Goal: Task Accomplishment & Management: Use online tool/utility

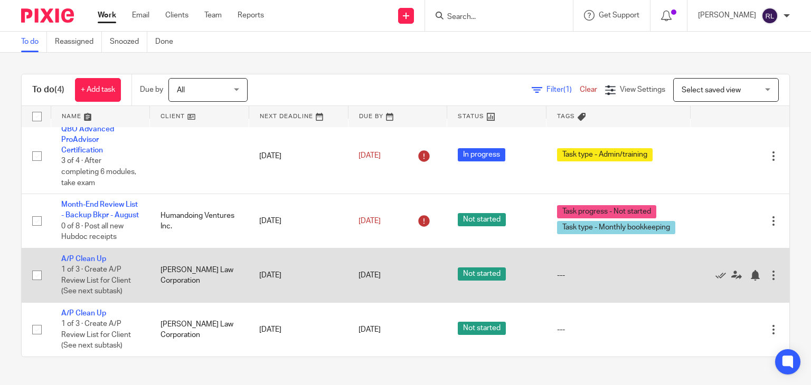
scroll to position [22, 0]
click at [90, 256] on link "A/P Clean Up" at bounding box center [83, 258] width 45 height 7
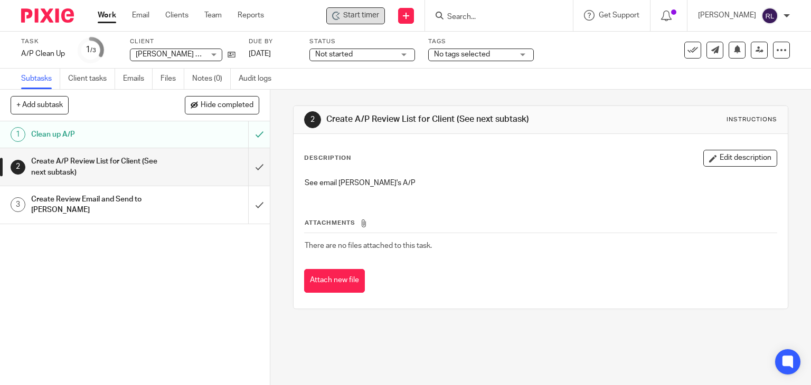
click at [364, 13] on span "Start timer" at bounding box center [361, 15] width 36 height 11
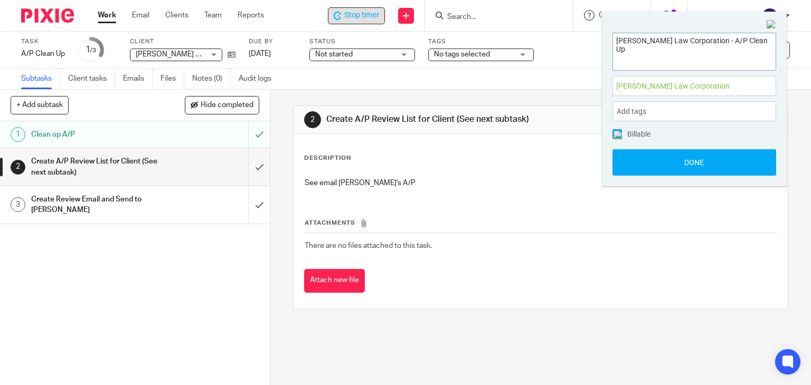
click at [770, 43] on textarea "Aman Jaswal Law Corporation - A/P Clean Up" at bounding box center [694, 50] width 163 height 34
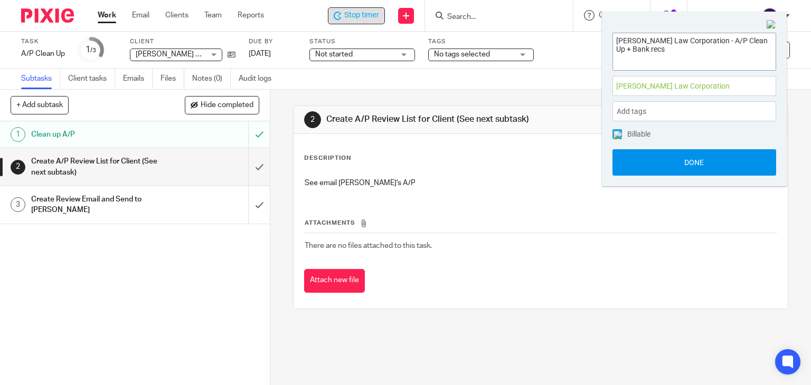
type textarea "Aman Jaswal Law Corporation - A/P Clean Up + Bank recs"
click at [720, 160] on button "Done" at bounding box center [694, 162] width 164 height 26
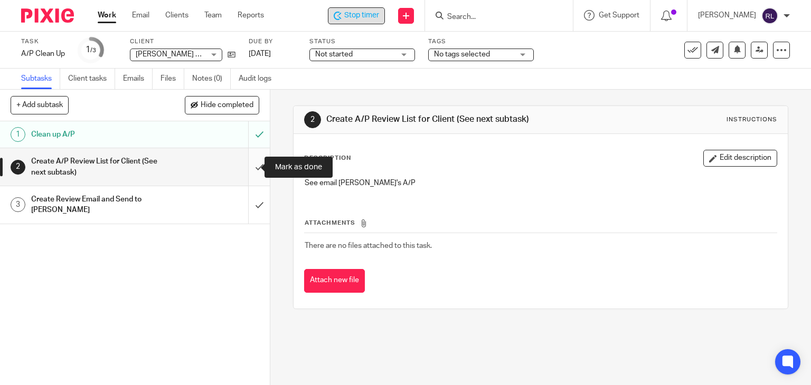
click at [251, 166] on input "submit" at bounding box center [135, 166] width 270 height 37
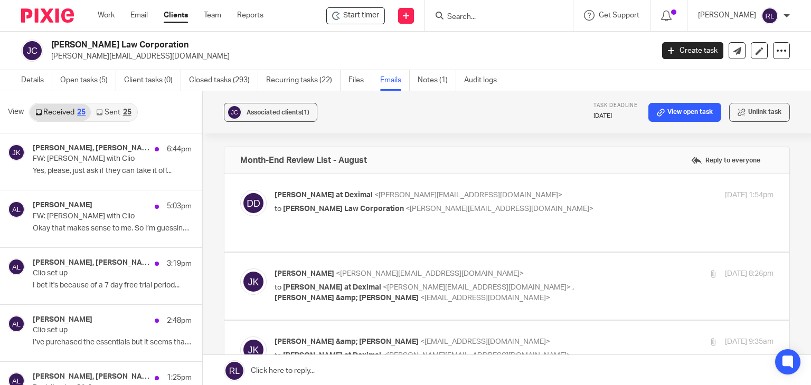
click at [507, 17] on input "Search" at bounding box center [493, 18] width 95 height 10
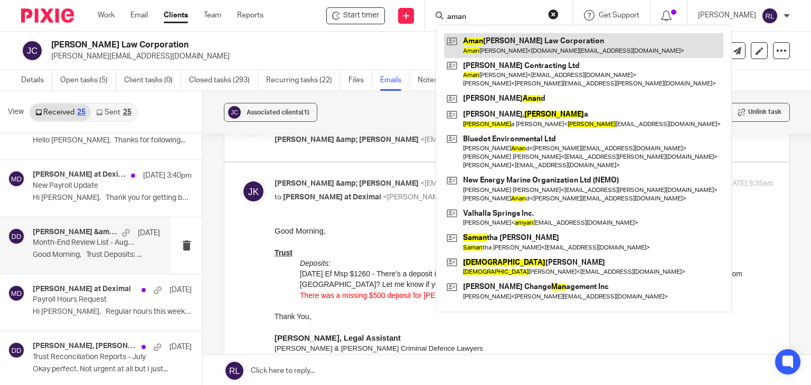
type input "aman"
click at [511, 49] on link at bounding box center [583, 45] width 279 height 24
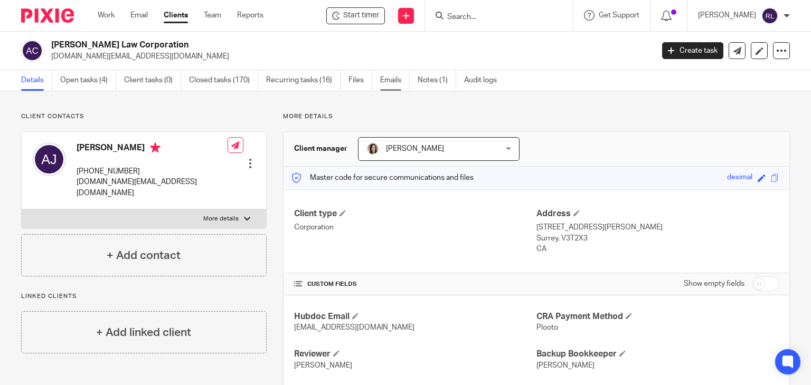
click at [391, 77] on link "Emails" at bounding box center [395, 80] width 30 height 21
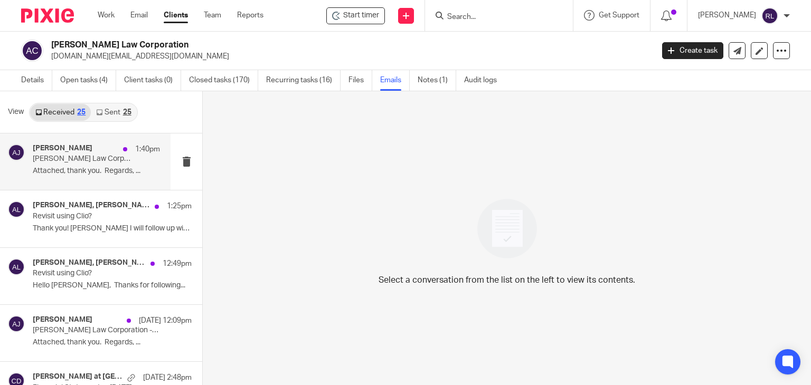
click at [87, 146] on div "Aman Jaswal 1:40pm" at bounding box center [96, 149] width 127 height 11
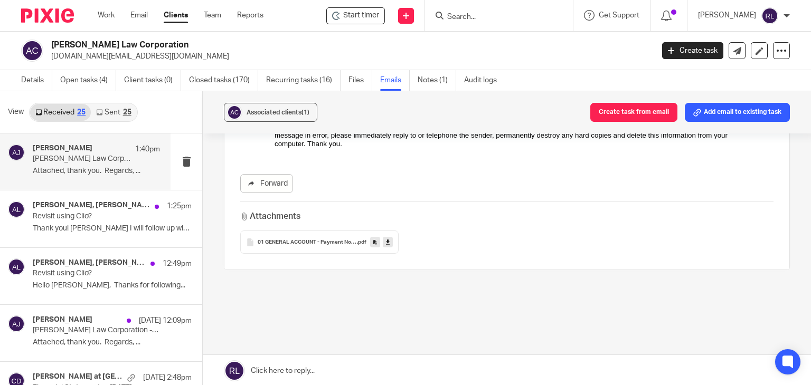
scroll to position [323, 0]
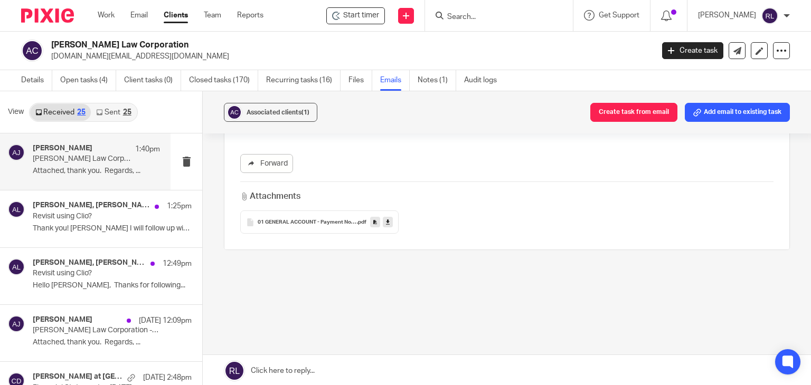
click at [314, 222] on span "01 GENERAL ACCOUNT - Payment Notes (Credit Card) September 12 2025" at bounding box center [307, 223] width 99 height 6
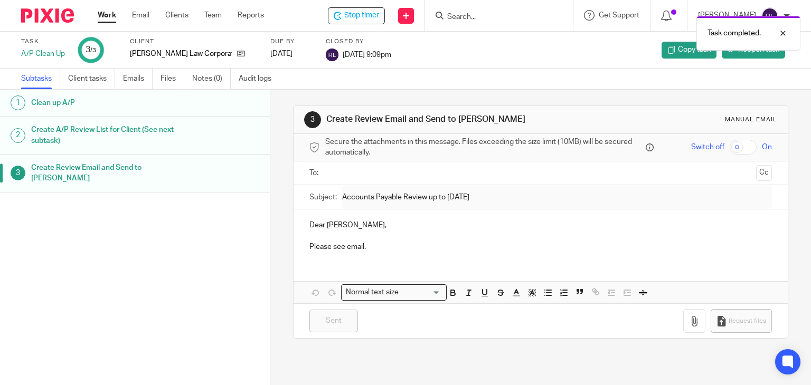
click at [103, 11] on link "Work" at bounding box center [107, 15] width 18 height 11
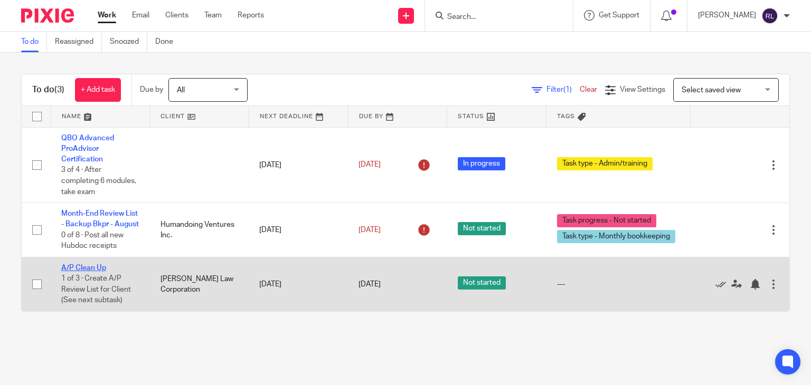
click at [90, 272] on link "A/P Clean Up" at bounding box center [83, 267] width 45 height 7
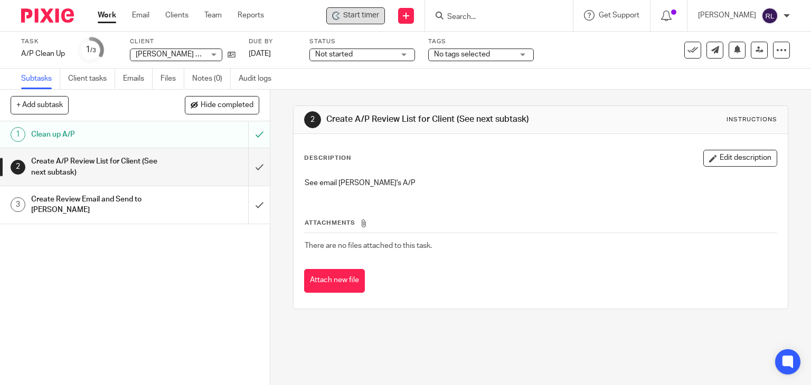
click at [357, 16] on span "Start timer" at bounding box center [361, 15] width 36 height 11
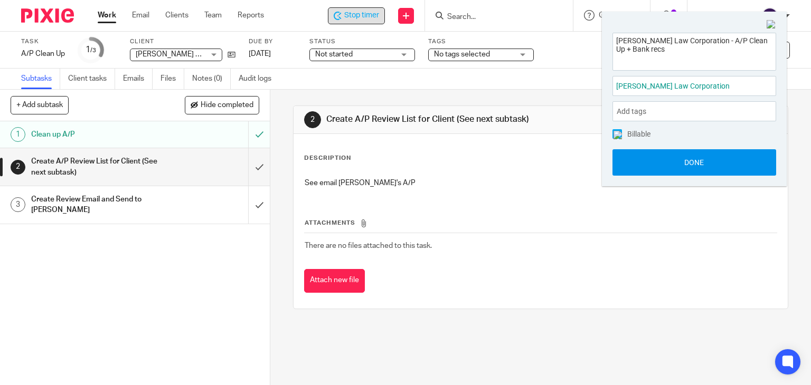
type textarea "Kandola Law Corporation - A/P Clean Up + Bank recs"
click at [700, 166] on button "Done" at bounding box center [694, 162] width 164 height 26
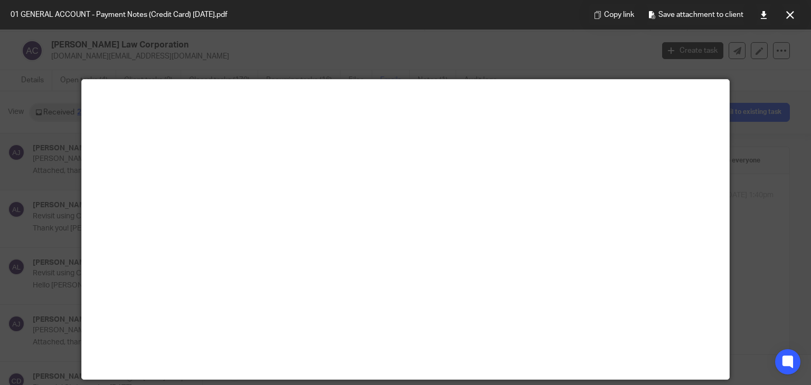
scroll to position [323, 0]
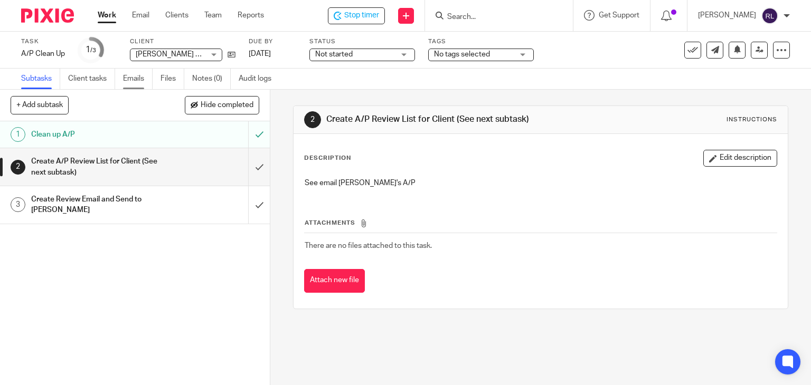
click at [144, 83] on link "Emails" at bounding box center [138, 79] width 30 height 21
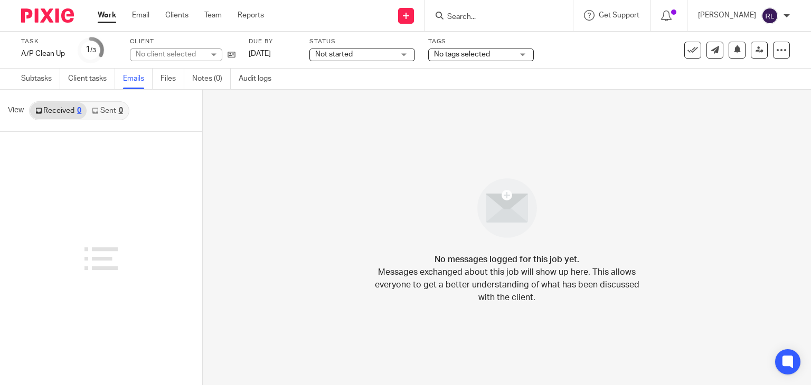
click at [112, 111] on link "Sent 0" at bounding box center [107, 110] width 41 height 17
click at [68, 117] on div "Received 0 Sent 0" at bounding box center [79, 110] width 100 height 19
click at [68, 115] on link "Received 0" at bounding box center [58, 110] width 56 height 17
click at [111, 115] on link "Sent 0" at bounding box center [107, 110] width 41 height 17
click at [479, 15] on input "Search" at bounding box center [493, 18] width 95 height 10
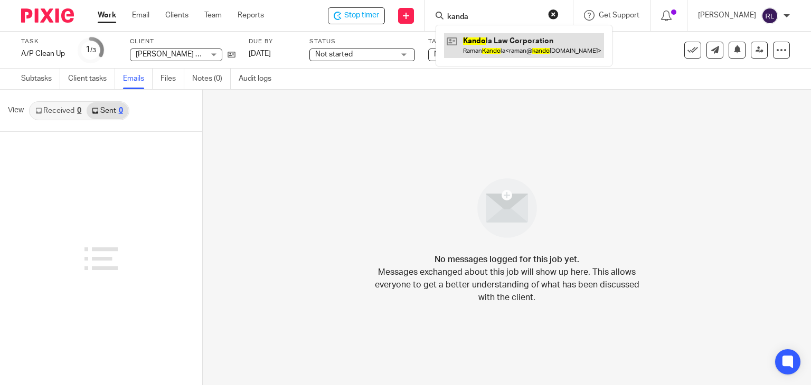
type input "kanda"
click at [490, 43] on link at bounding box center [524, 45] width 160 height 24
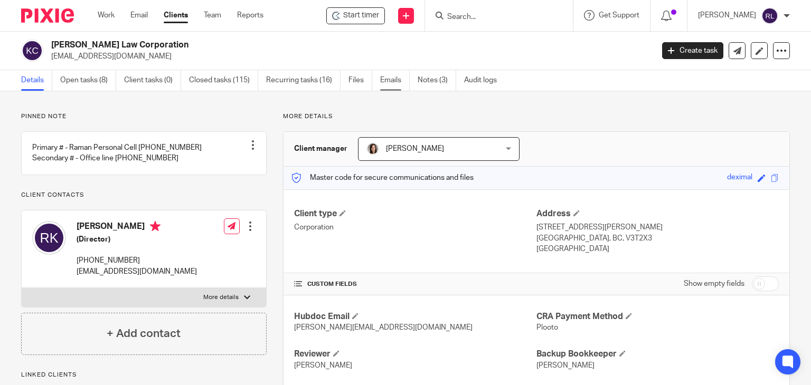
click at [381, 79] on link "Emails" at bounding box center [395, 80] width 30 height 21
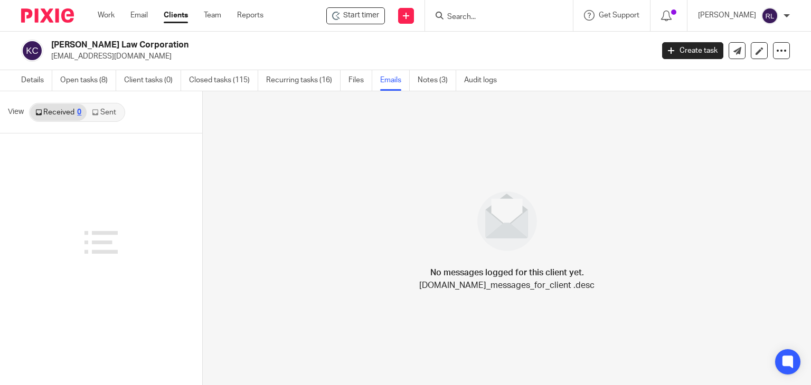
click at [117, 115] on link "Sent" at bounding box center [105, 112] width 37 height 17
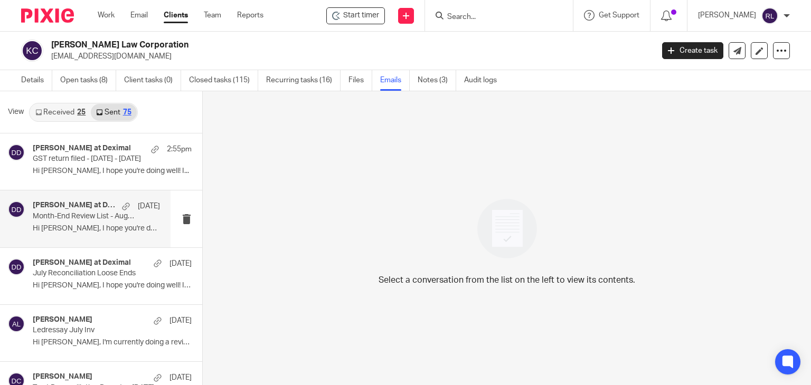
click at [56, 220] on p "Month-End Review List - August" at bounding box center [84, 216] width 102 height 9
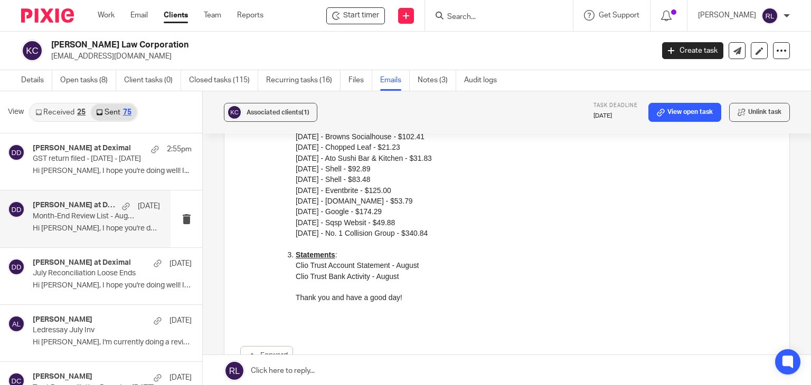
scroll to position [270, 0]
